Goal: Find specific page/section: Find specific page/section

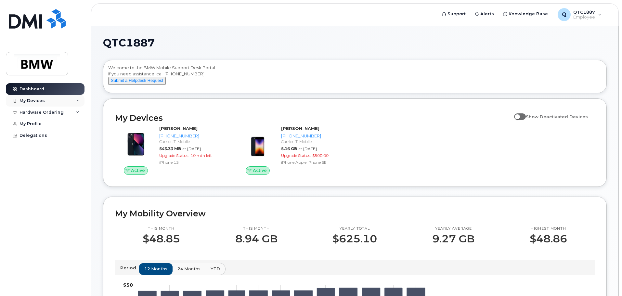
click at [64, 101] on div "My Devices" at bounding box center [45, 101] width 79 height 12
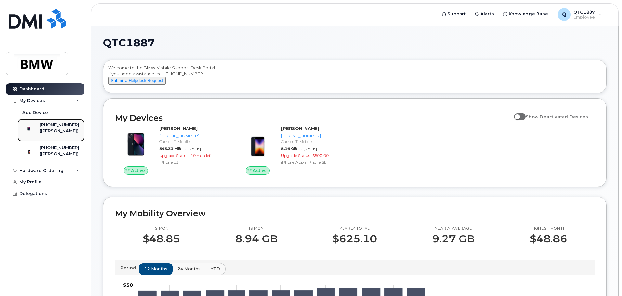
click at [60, 128] on div "[PHONE_NUMBER]" at bounding box center [60, 125] width 40 height 6
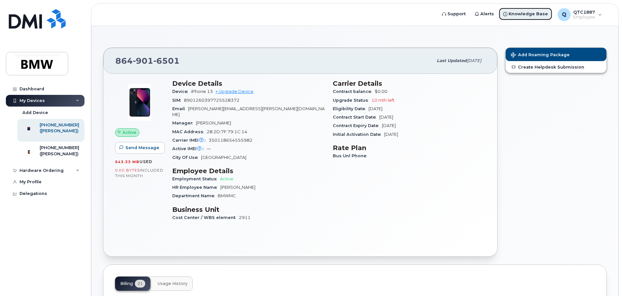
click at [518, 14] on span "Knowledge Base" at bounding box center [528, 14] width 39 height 7
